Goal: Navigation & Orientation: Find specific page/section

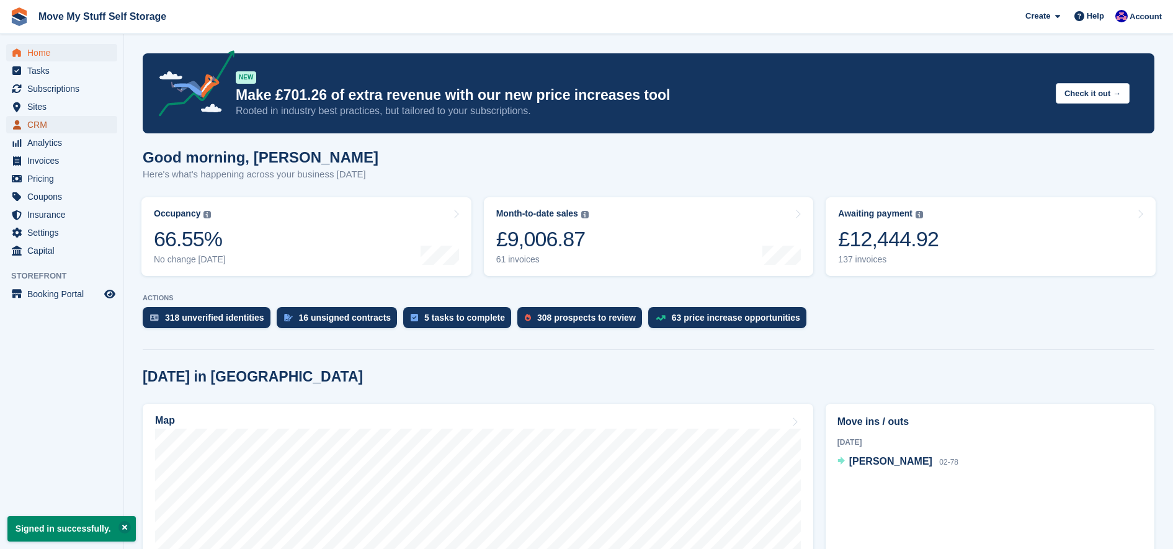
click at [52, 120] on span "CRM" at bounding box center [64, 124] width 74 height 17
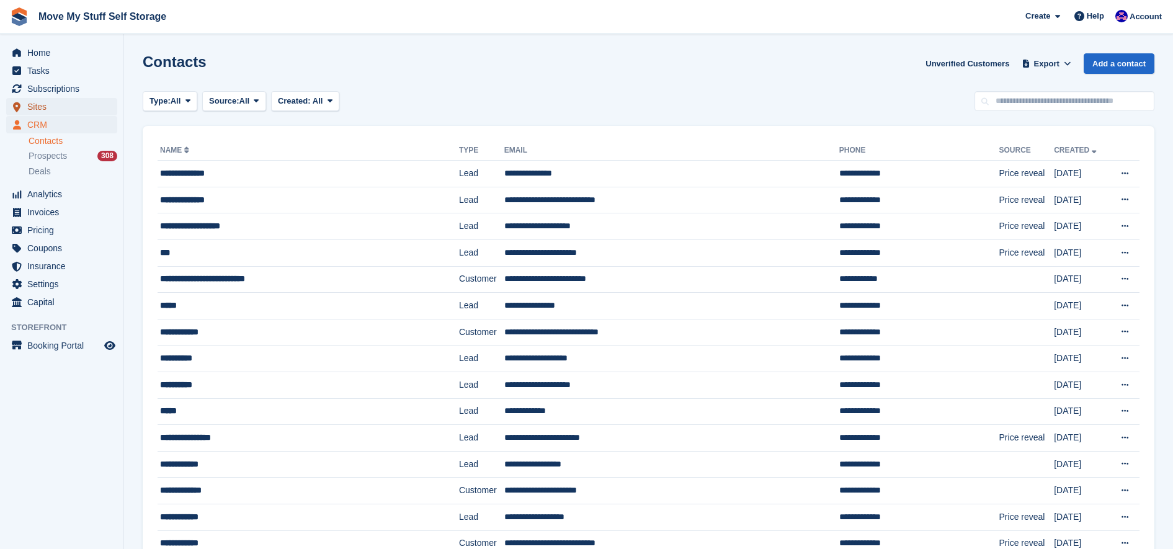
click at [37, 111] on span "Sites" at bounding box center [64, 106] width 74 height 17
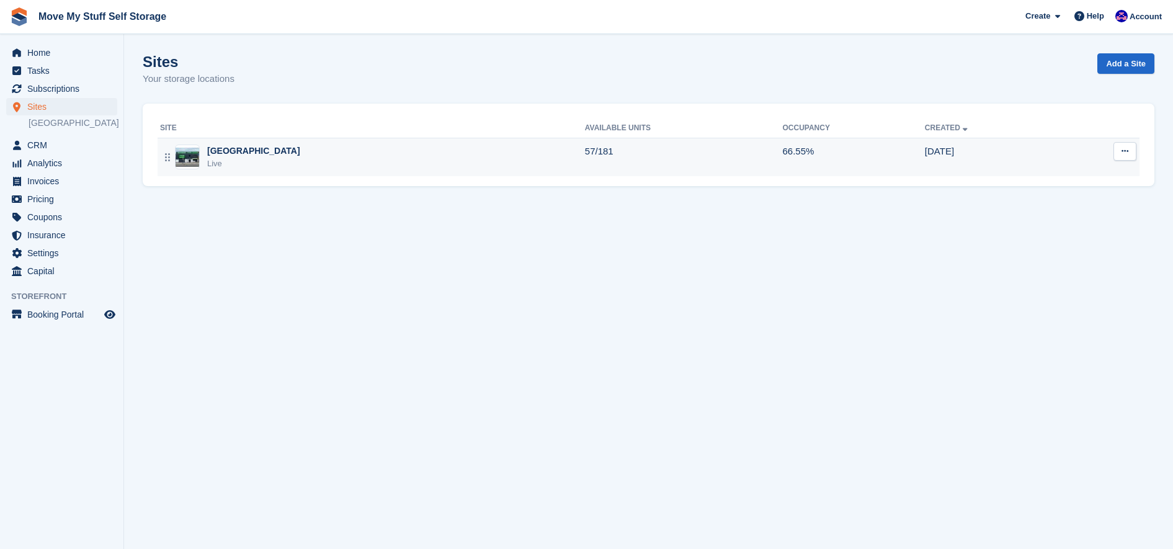
click at [370, 144] on td "Stoke-on-Trent Live" at bounding box center [371, 157] width 427 height 38
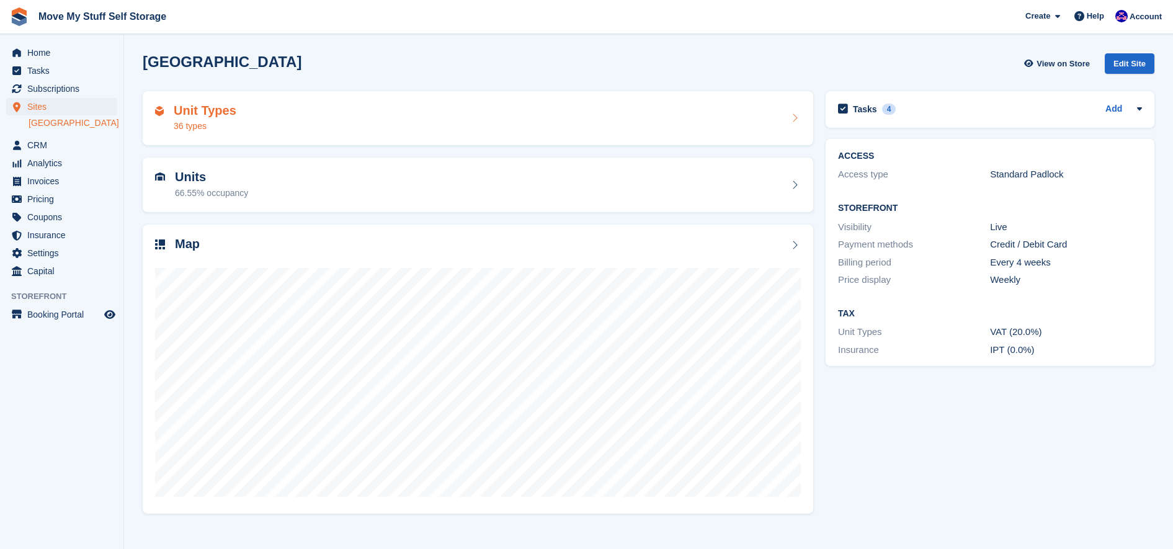
click at [352, 144] on div "Unit Types 36 types" at bounding box center [478, 118] width 670 height 55
